Goal: Consume media (video, audio): Consume media (video, audio)

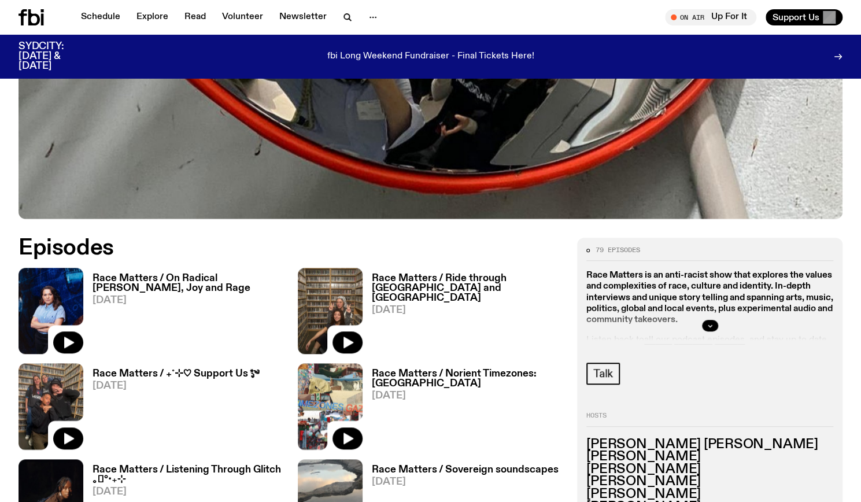
scroll to position [430, 0]
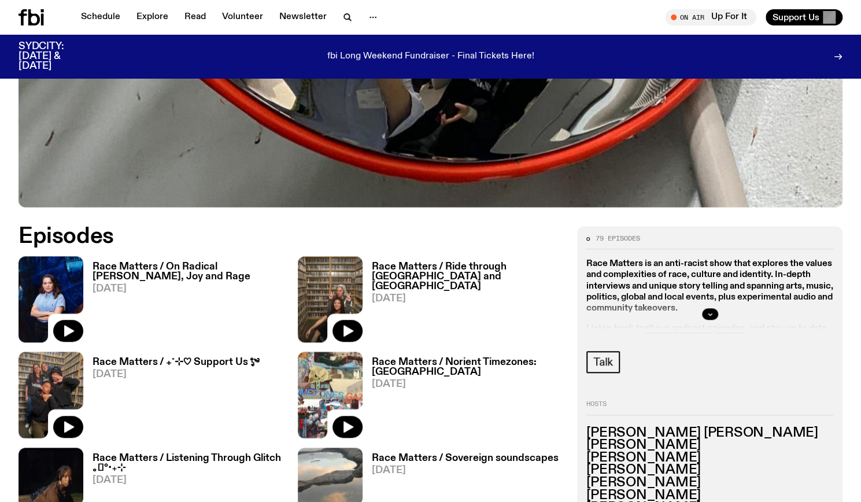
click at [197, 259] on div "Race Matters / On Radical [PERSON_NAME], Joy and Rage [DATE]" at bounding box center [183, 299] width 201 height 86
click at [217, 261] on div "Race Matters / On Radical [PERSON_NAME], Joy and Rage [DATE]" at bounding box center [183, 299] width 201 height 86
click at [224, 267] on h3 "Race Matters / On Radical [PERSON_NAME], Joy and Rage" at bounding box center [188, 272] width 191 height 20
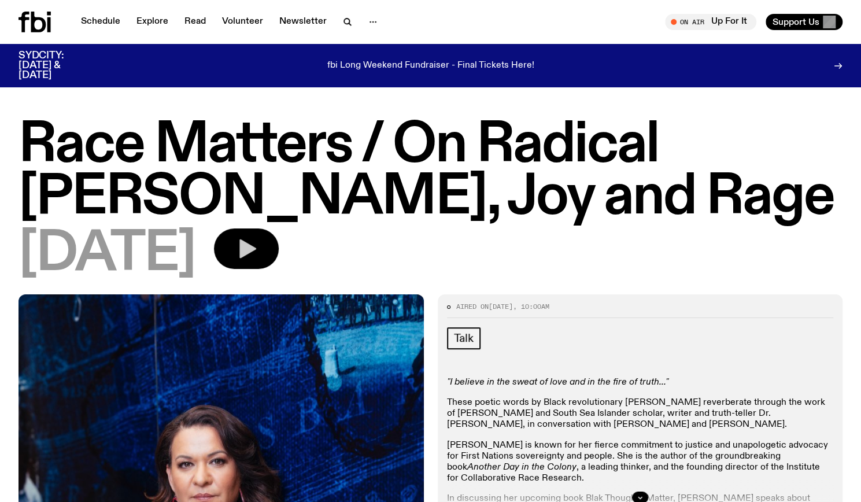
drag, startPoint x: 253, startPoint y: 269, endPoint x: 276, endPoint y: 260, distance: 25.5
click at [276, 260] on div "[DATE]" at bounding box center [431, 254] width 824 height 52
click at [276, 260] on button "button" at bounding box center [246, 248] width 65 height 40
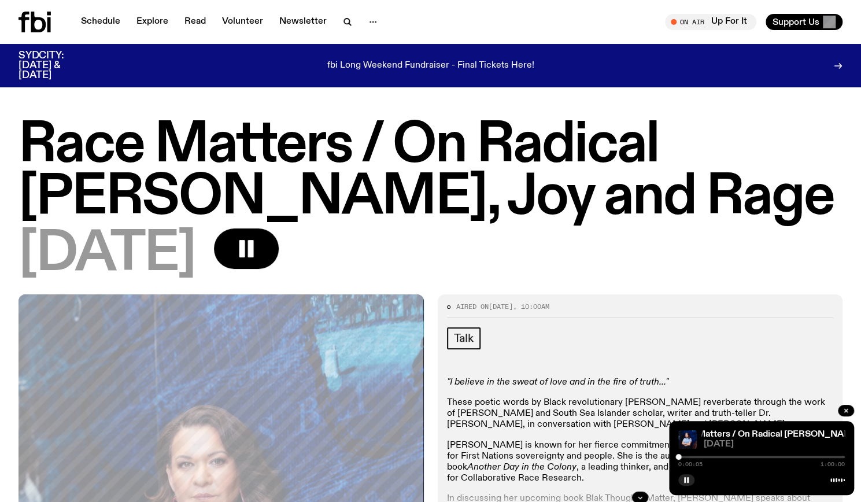
click at [37, 25] on icon at bounding box center [35, 22] width 32 height 21
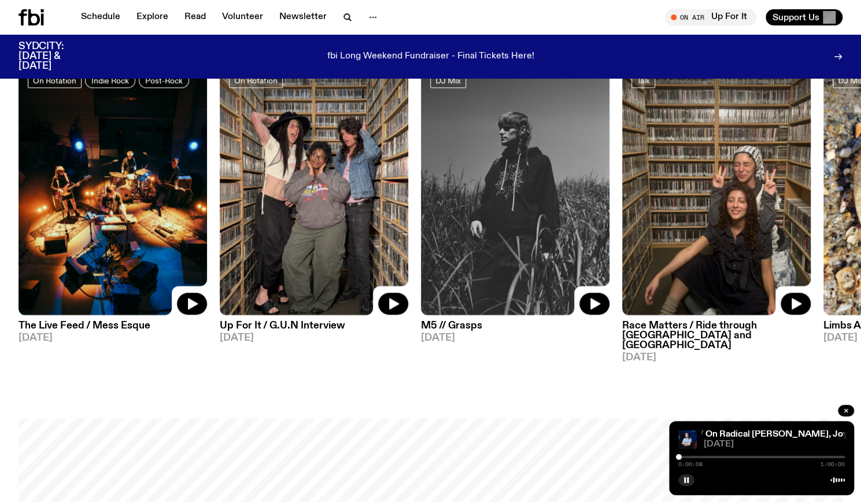
scroll to position [562, 0]
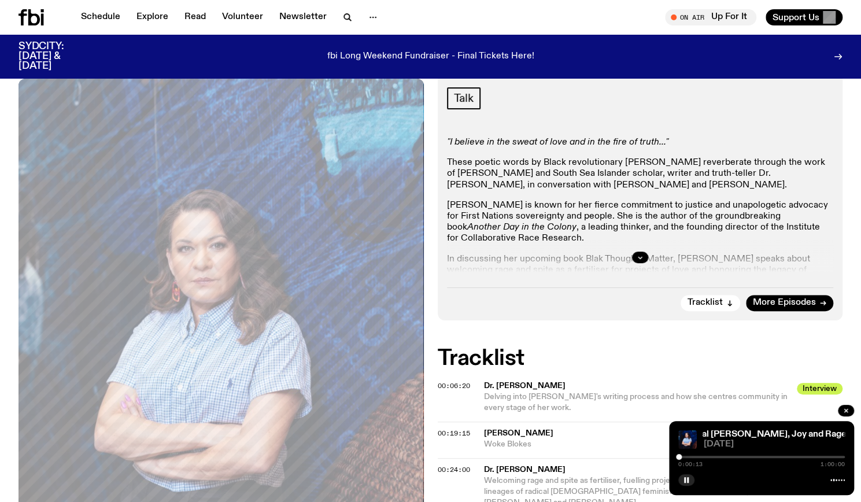
scroll to position [230, 0]
click at [644, 255] on button "button" at bounding box center [640, 258] width 16 height 12
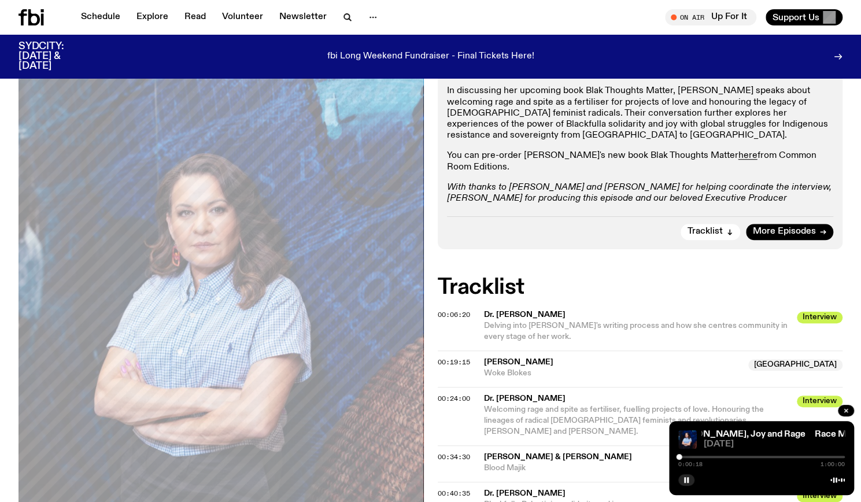
scroll to position [541, 0]
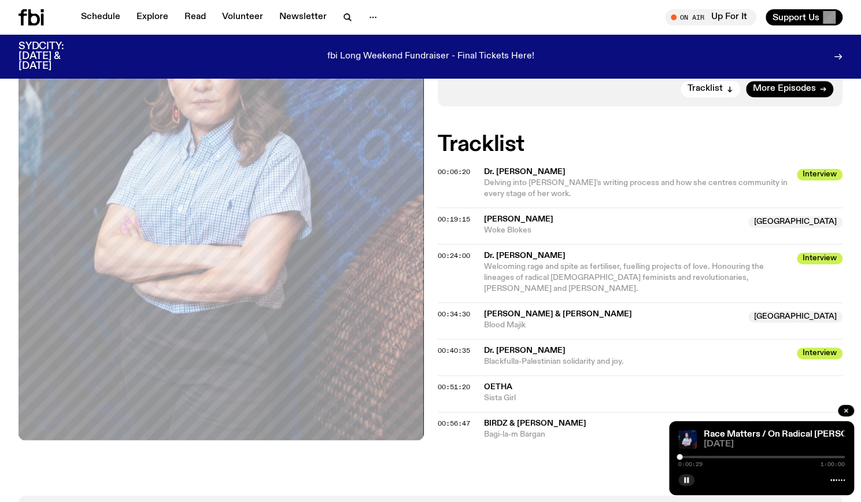
click at [634, 276] on span "Welcoming rage and spite as fertiliser, fuelling projects of love. Honouring th…" at bounding box center [624, 278] width 280 height 30
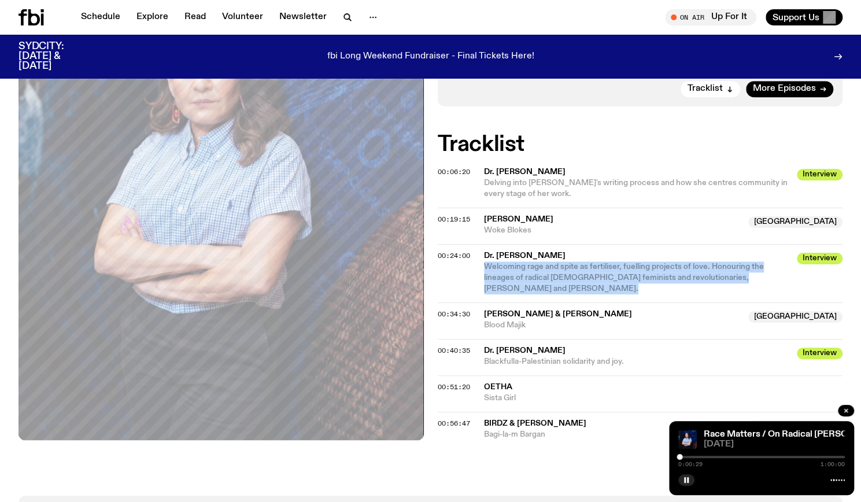
click at [634, 276] on span "Welcoming rage and spite as fertiliser, fuelling projects of love. Honouring th…" at bounding box center [624, 278] width 280 height 30
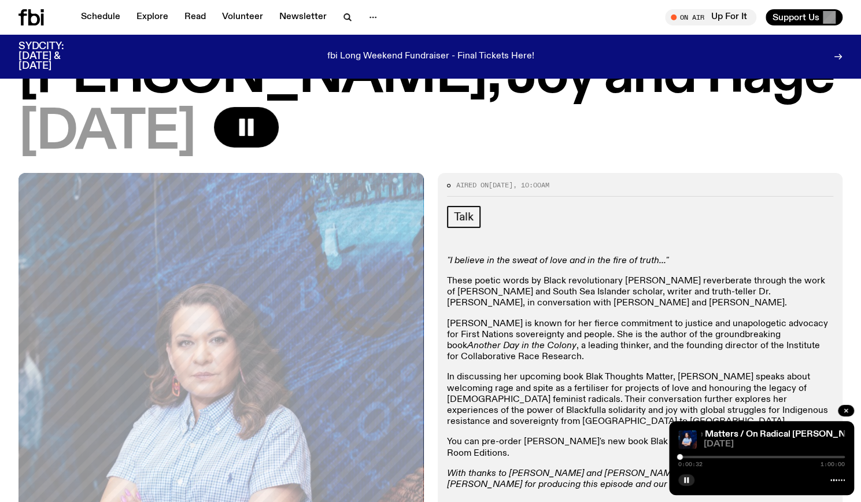
scroll to position [101, 0]
